Goal: Task Accomplishment & Management: Complete application form

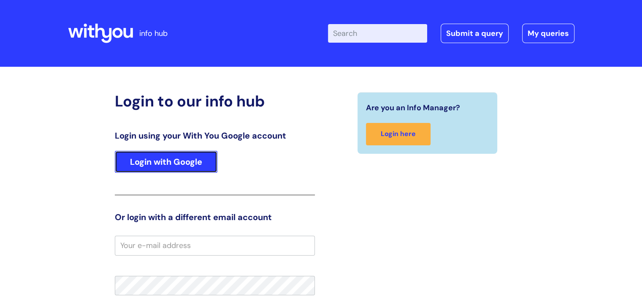
click at [181, 162] on link "Login with Google" at bounding box center [166, 162] width 102 height 22
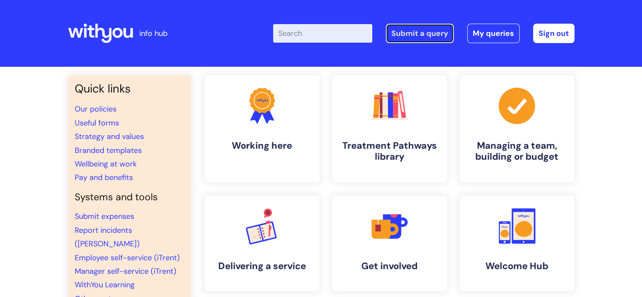
click at [425, 34] on link "Submit a query" at bounding box center [419, 33] width 68 height 19
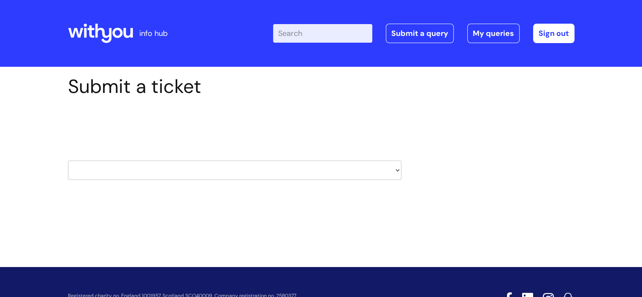
click at [395, 168] on select "HR / People IT and Support Clinical Drug Alerts Finance Accounts Data Support T…" at bounding box center [234, 169] width 333 height 19
select select "it_and_support"
click at [68, 160] on select "HR / People IT and Support Clinical Drug Alerts Finance Accounts Data Support T…" at bounding box center [234, 169] width 333 height 19
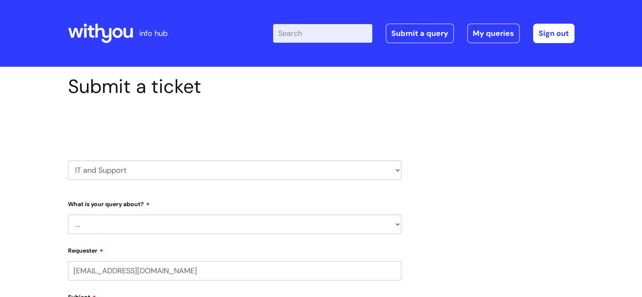
select select "80004286527"
click at [398, 225] on select "... Mobile Phone Reset & MFA Accounts, Starters and Leavers IT Hardware issue I…" at bounding box center [234, 223] width 333 height 19
click at [68, 214] on select "... Mobile Phone Reset & MFA Accounts, Starters and Leavers IT Hardware issue I…" at bounding box center [234, 223] width 333 height 19
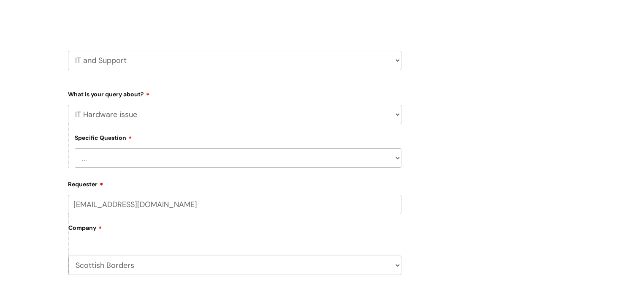
scroll to position [112, 0]
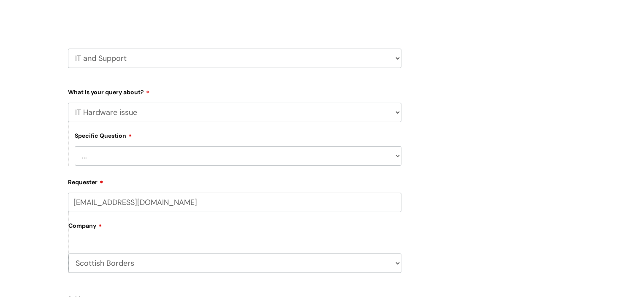
click at [395, 155] on select "... I need a new or replacement ... I’m waiting for new or replacement hardware…" at bounding box center [238, 155] width 326 height 19
click at [395, 112] on select "... Mobile Phone Reset & MFA Accounts, Starters and Leavers IT Hardware issue I…" at bounding box center [234, 111] width 333 height 19
click at [68, 102] on select "... Mobile Phone Reset & MFA Accounts, Starters and Leavers IT Hardware issue I…" at bounding box center [234, 111] width 333 height 19
click at [396, 156] on select "... Halo PCMIS Iaptus NHS Email CJSM Email Mitel Another System Google (Workspa…" at bounding box center [238, 155] width 326 height 19
click at [479, 82] on div "Submit a ticket Select issue type HR / People IT and Support Clinical Drug Aler…" at bounding box center [321, 262] width 519 height 598
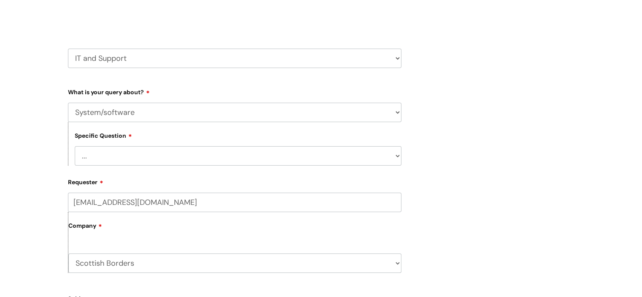
click at [393, 111] on select "... Mobile Phone Reset & MFA Accounts, Starters and Leavers IT Hardware issue I…" at bounding box center [234, 111] width 333 height 19
select select "I need help logging in"
click at [68, 102] on select "... Mobile Phone Reset & MFA Accounts, Starters and Leavers IT Hardware issue I…" at bounding box center [234, 111] width 333 height 19
click at [395, 156] on select "... I need help logging into my laptop/chromebook I need access or help logging…" at bounding box center [238, 155] width 326 height 19
select select "I need help logging into my laptop/chromebook"
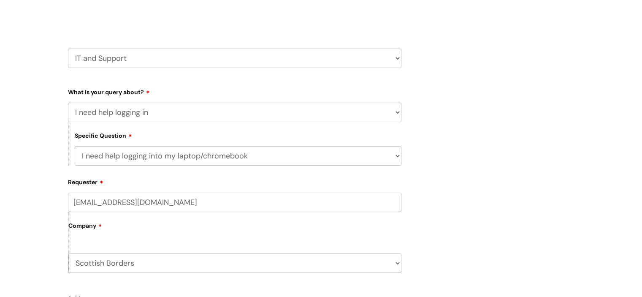
click at [75, 146] on select "... I need help logging into my laptop/chromebook I need access or help logging…" at bounding box center [238, 155] width 326 height 19
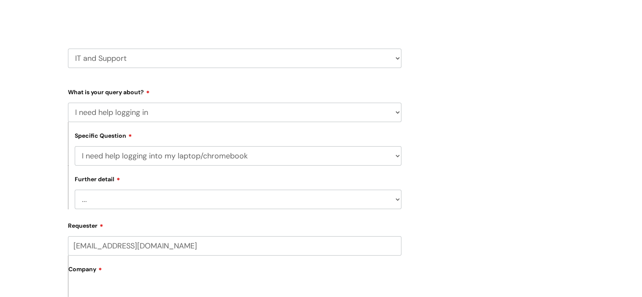
click at [397, 199] on select "... I need help with my Single Sign On password" at bounding box center [238, 198] width 326 height 19
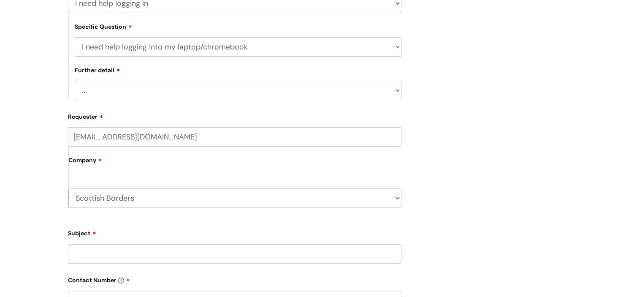
scroll to position [221, 0]
click at [398, 87] on select "... I need help with my Single Sign On password" at bounding box center [238, 89] width 326 height 19
click at [88, 251] on input "Subject" at bounding box center [234, 252] width 333 height 19
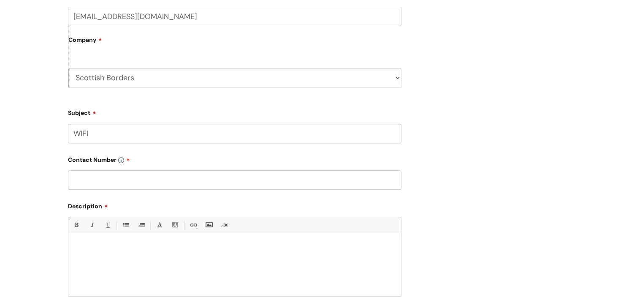
scroll to position [349, 0]
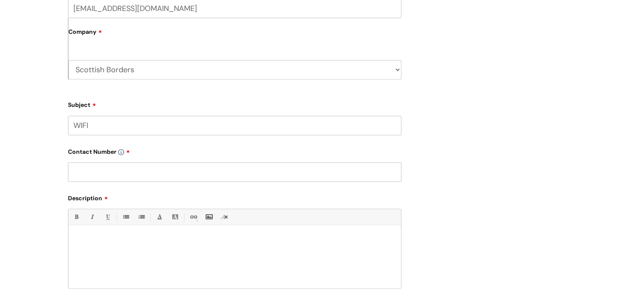
type input "WIFI"
click at [86, 171] on input "text" at bounding box center [234, 171] width 333 height 19
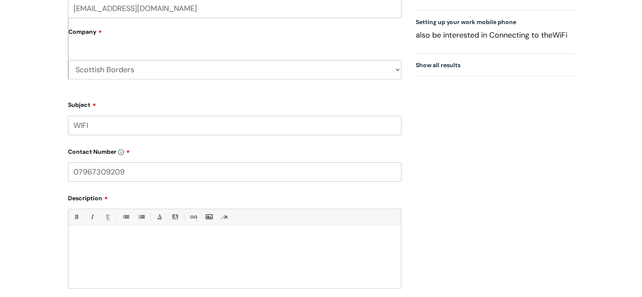
type input "07967309209"
click at [86, 238] on p at bounding box center [235, 240] width 320 height 8
click at [345, 238] on p "Trying to connect to the internet. Settings does not give the option of enterin…" at bounding box center [235, 240] width 320 height 8
click at [106, 244] on p "Trying to connect to the internet. Settings does not give the option of enterin…" at bounding box center [235, 243] width 320 height 15
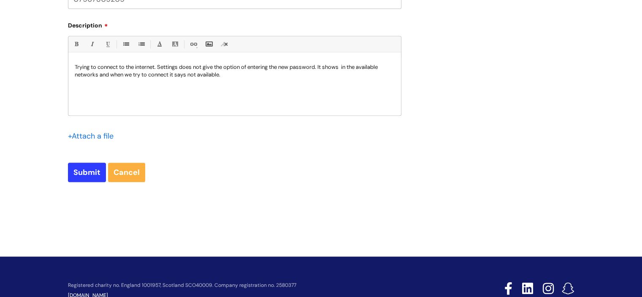
scroll to position [523, 0]
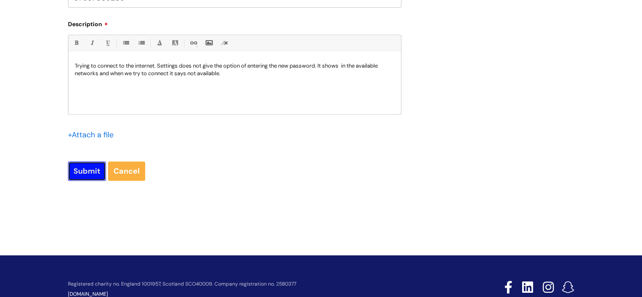
click at [89, 169] on input "Submit" at bounding box center [87, 170] width 38 height 19
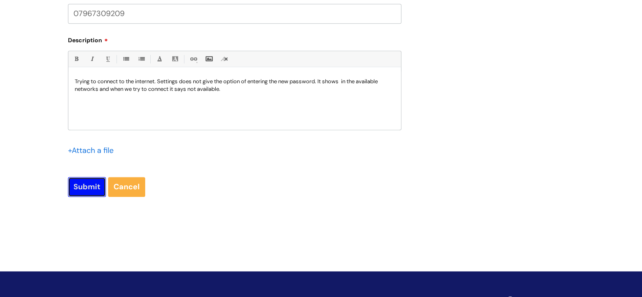
scroll to position [538, 0]
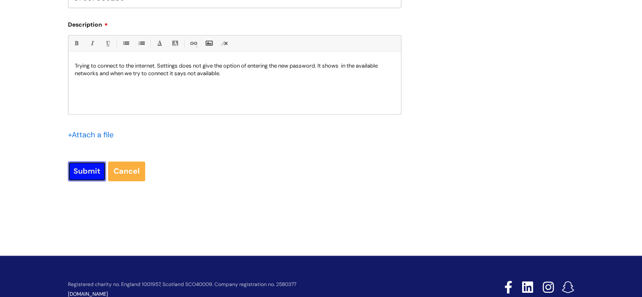
click at [91, 171] on input "Submit" at bounding box center [87, 170] width 38 height 19
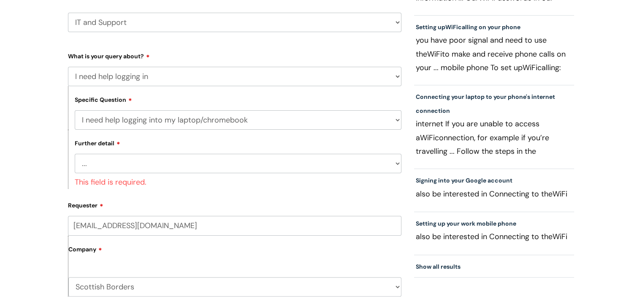
scroll to position [147, 0]
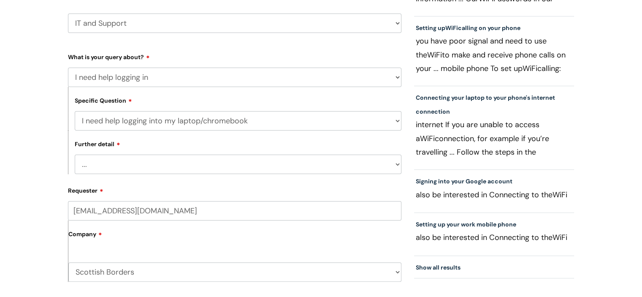
click at [398, 163] on select "... I need help with my Single Sign On password" at bounding box center [238, 163] width 326 height 19
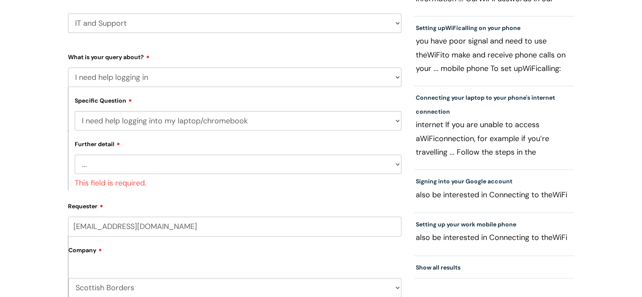
click at [396, 119] on select "... I need help logging into my laptop/chromebook I need access or help logging…" at bounding box center [238, 120] width 326 height 19
select select "I need access or help logging into a system, including Single Sign On"
click at [75, 111] on select "... I need help logging into my laptop/chromebook I need access or help logging…" at bounding box center [238, 120] width 326 height 19
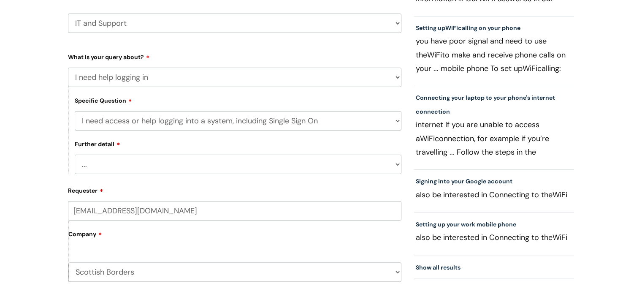
click at [399, 167] on select "... Nebula Halo IT Portal PCMIS Ulysses iTrent CJSM NHS email Summary Care Reco…" at bounding box center [238, 163] width 326 height 19
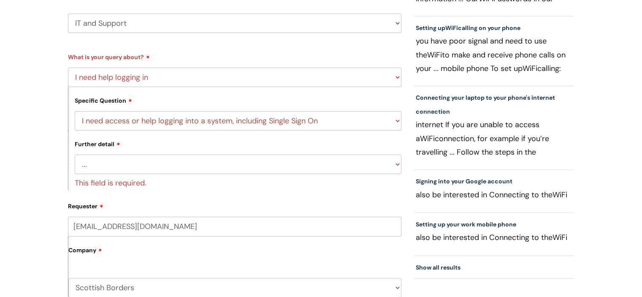
click at [28, 182] on div "Submit a ticket Select issue type HR / People IT and Support Clinical Drug Aler…" at bounding box center [321, 270] width 642 height 701
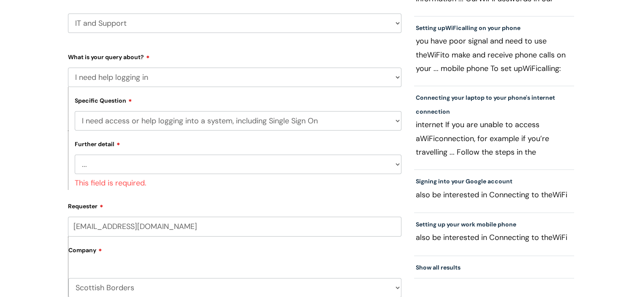
click at [398, 78] on select "... Mobile Phone Reset & MFA Accounts, Starters and Leavers IT Hardware issue I…" at bounding box center [234, 76] width 333 height 19
select select "Something Else"
click at [68, 67] on select "... Mobile Phone Reset & MFA Accounts, Starters and Leavers IT Hardware issue I…" at bounding box center [234, 76] width 333 height 19
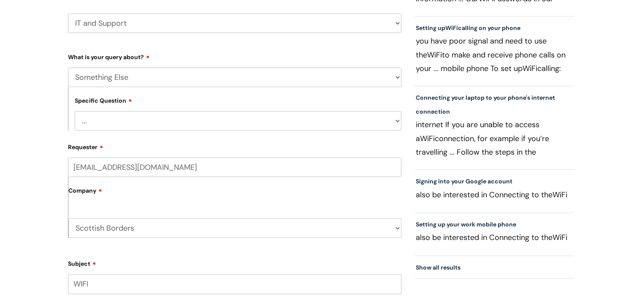
click at [395, 122] on select "... My problem is not listed" at bounding box center [238, 120] width 326 height 19
select select "My problem is not listed"
click at [75, 111] on select "... My problem is not listed" at bounding box center [238, 120] width 326 height 19
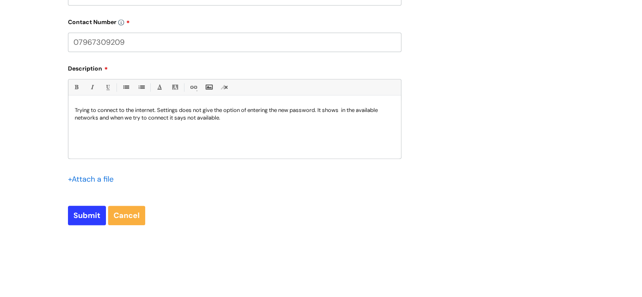
scroll to position [437, 0]
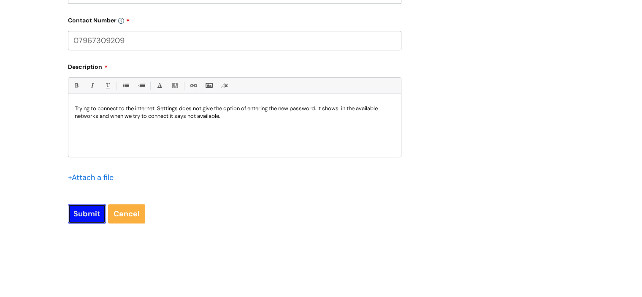
click at [86, 219] on input "Submit" at bounding box center [87, 213] width 38 height 19
type input "Please Wait..."
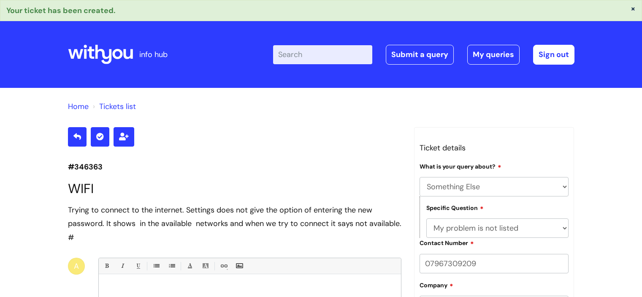
select select "Something Else"
select select "My problem is not listed"
